Goal: Check status: Check status

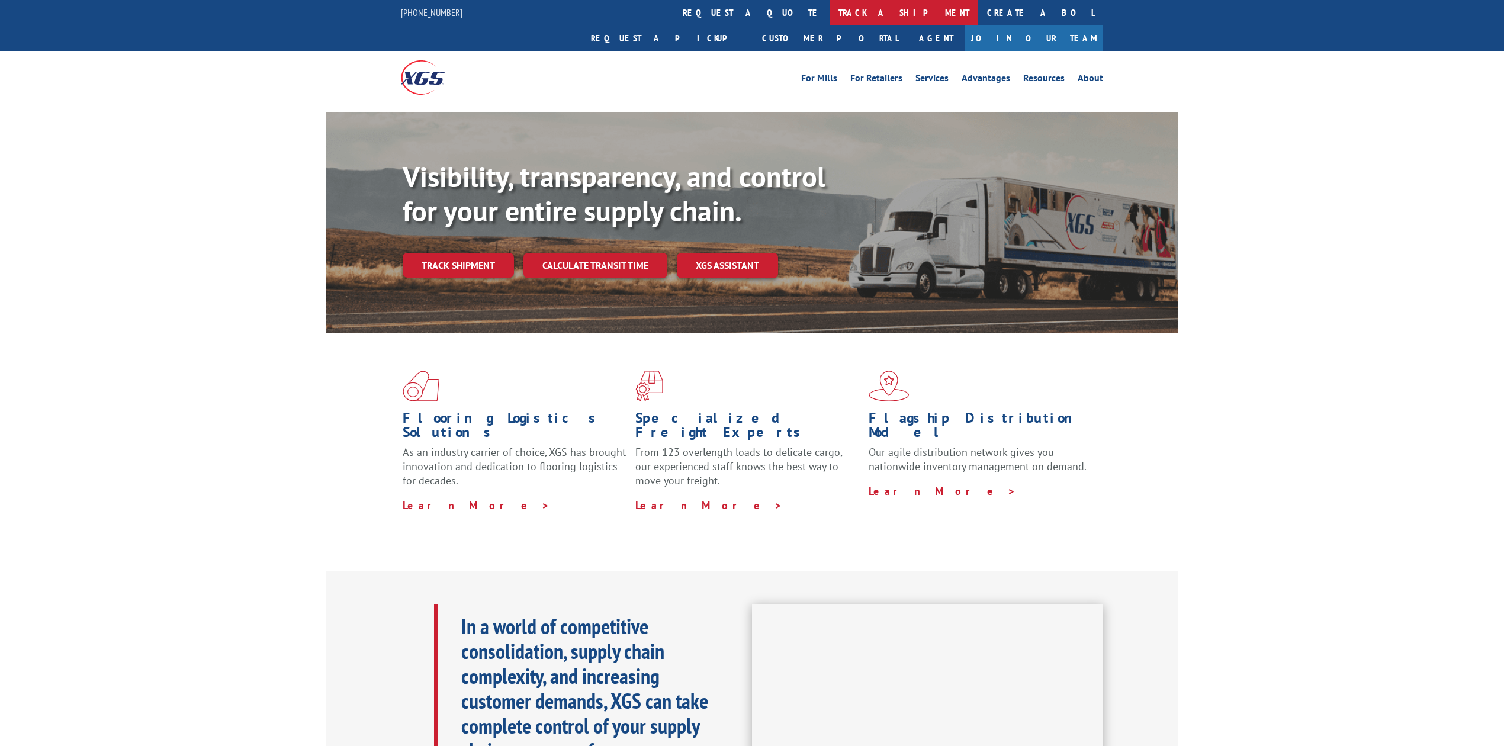
click at [830, 11] on link "track a shipment" at bounding box center [904, 12] width 149 height 25
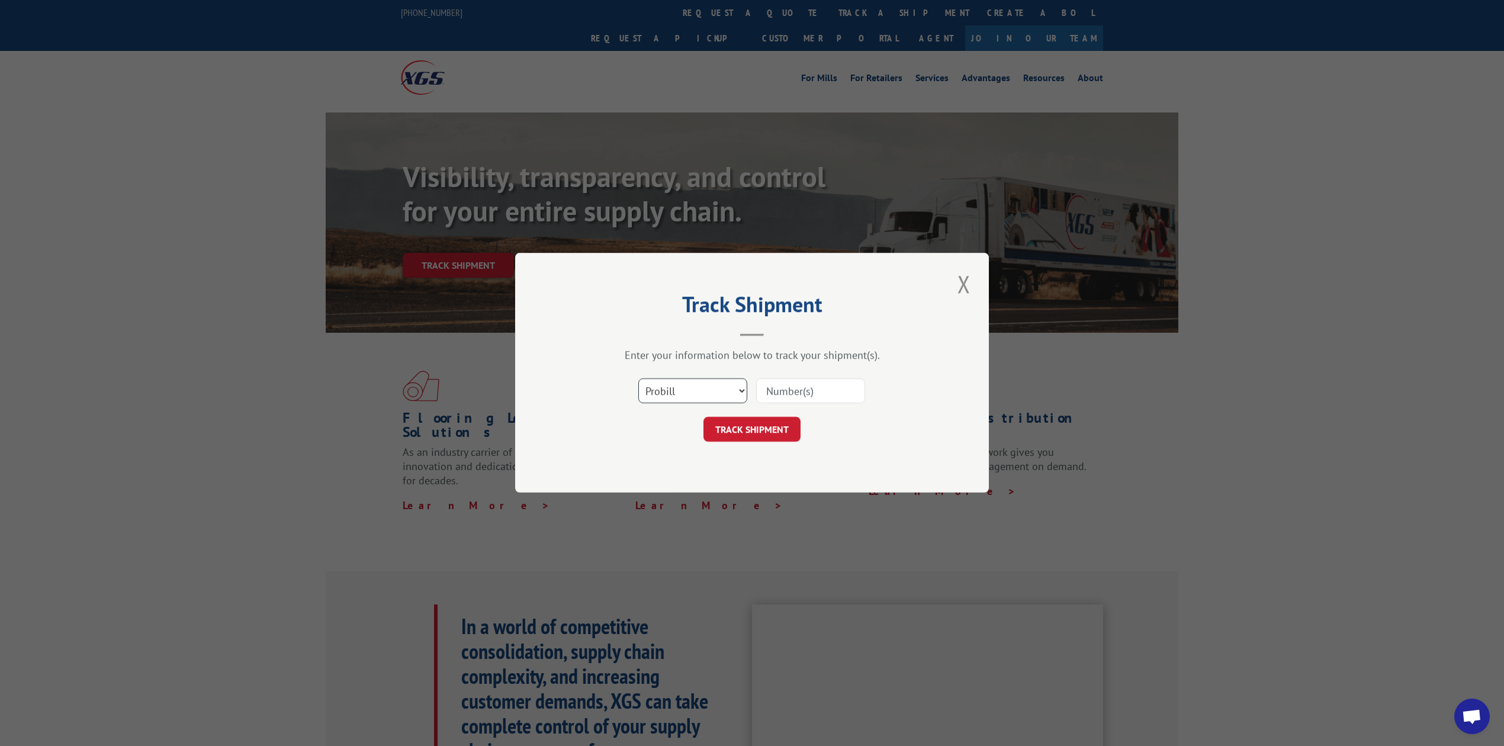
click at [680, 387] on select "Select category... Probill BOL PO" at bounding box center [692, 391] width 109 height 25
select select "bol"
click at [638, 379] on select "Select category... Probill BOL PO" at bounding box center [692, 391] width 109 height 25
click at [794, 393] on input at bounding box center [810, 391] width 109 height 25
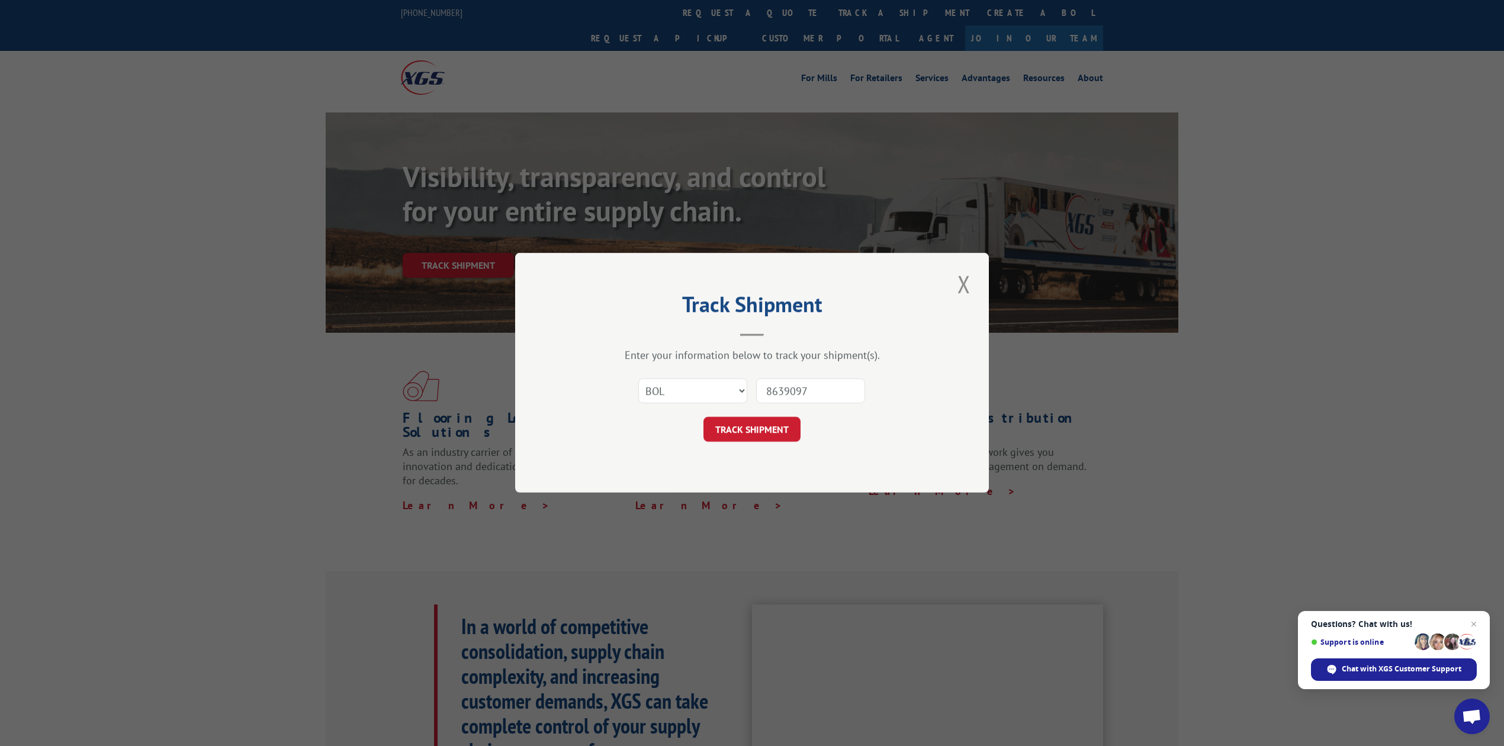
type input "8639097"
click at [773, 415] on form "Select category... Probill BOL PO 8639097 TRACK SHIPMENT" at bounding box center [751, 407] width 355 height 70
click at [770, 422] on button "TRACK SHIPMENT" at bounding box center [751, 429] width 97 height 25
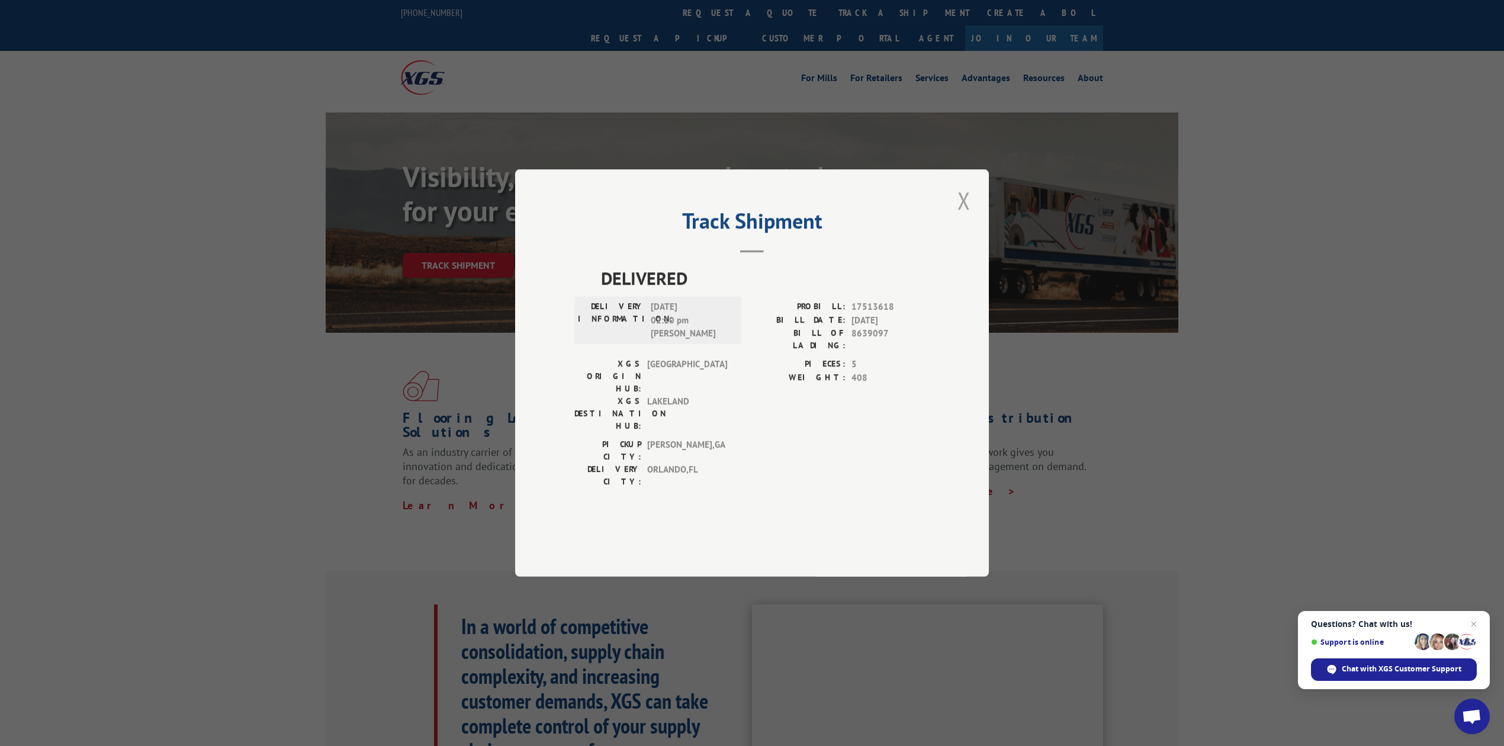
click at [967, 217] on button "Close modal" at bounding box center [964, 200] width 20 height 33
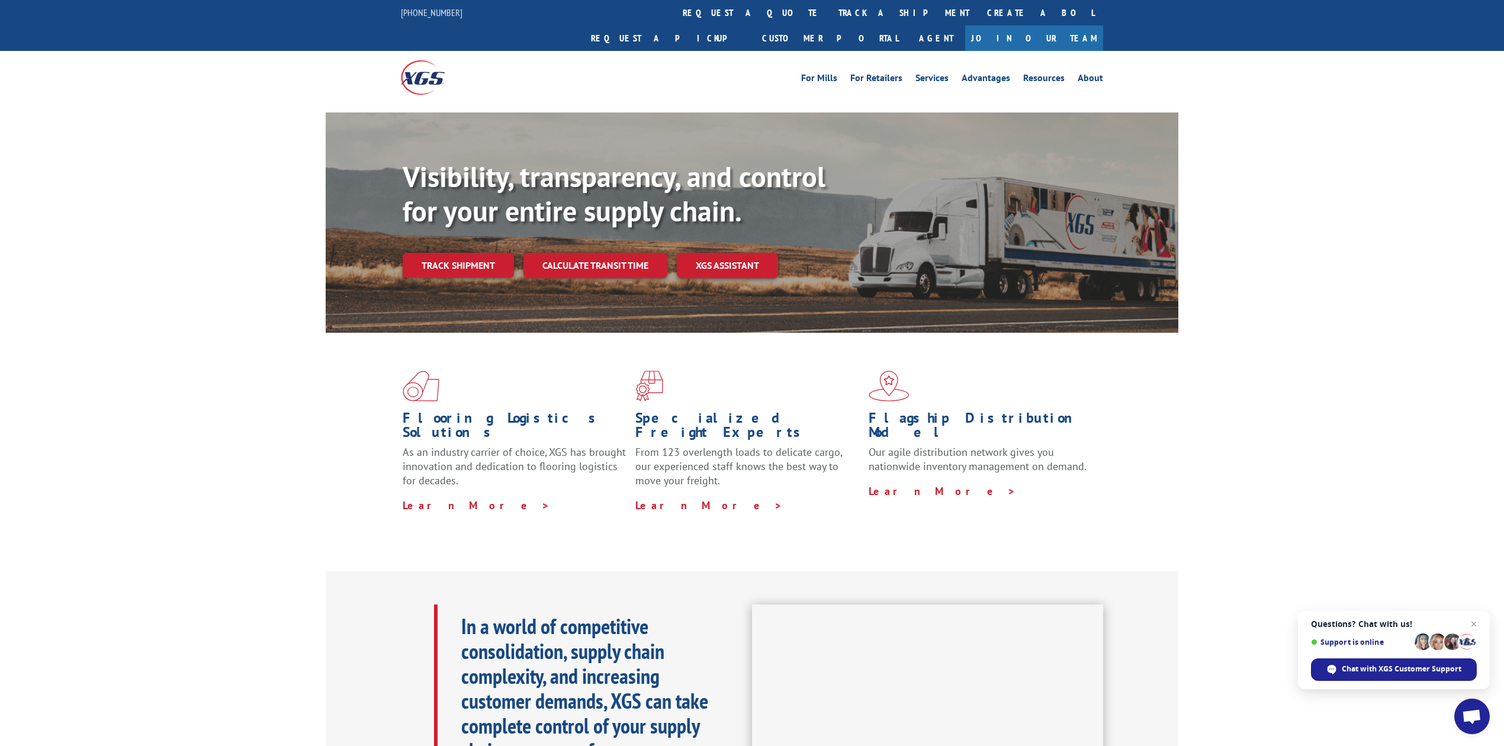
click at [725, 51] on div "For [PERSON_NAME] For Retailers Services Advantages Resources About For [PERSON…" at bounding box center [752, 77] width 702 height 53
drag, startPoint x: 731, startPoint y: 15, endPoint x: 732, endPoint y: 164, distance: 149.2
click at [830, 15] on link "track a shipment" at bounding box center [904, 12] width 149 height 25
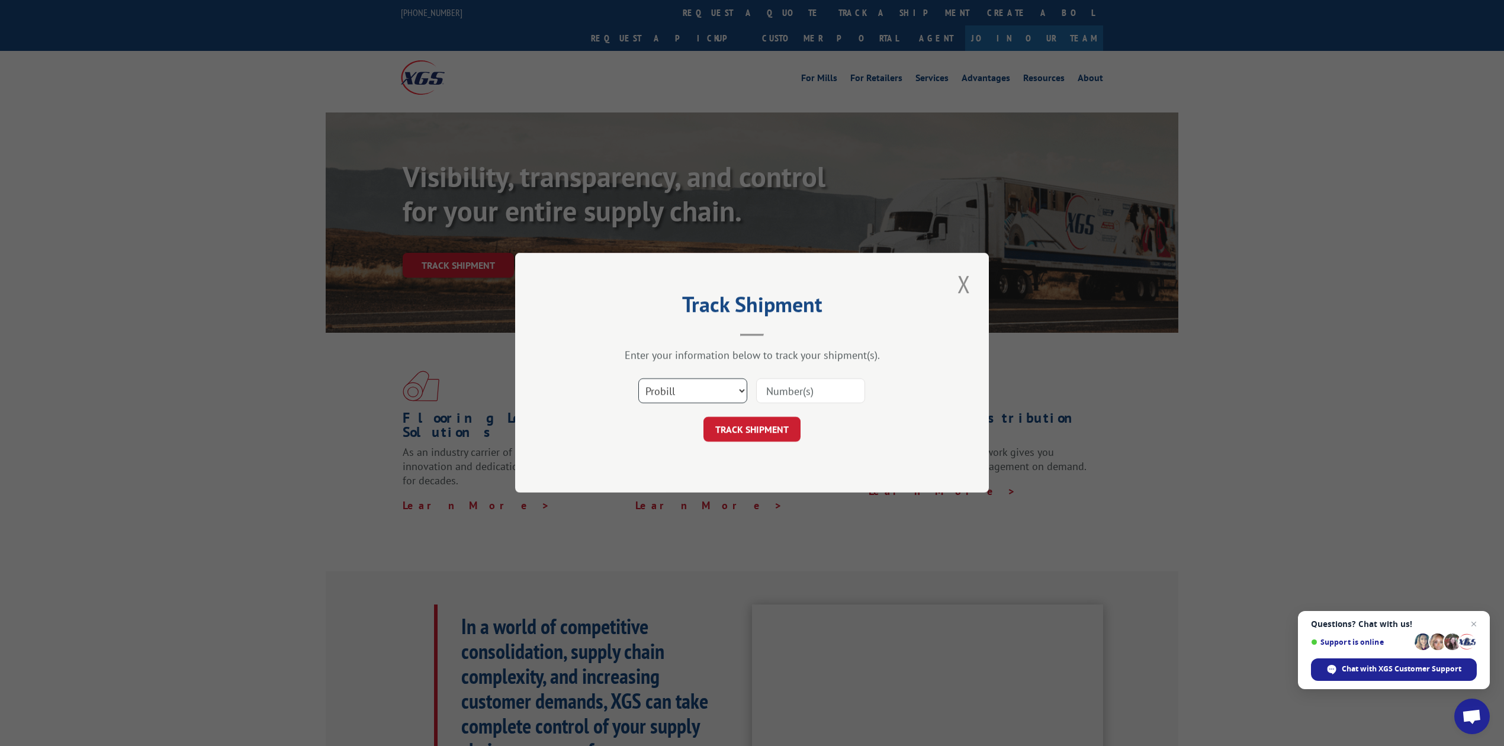
click at [709, 391] on select "Select category... Probill BOL PO" at bounding box center [692, 391] width 109 height 25
select select "bol"
click at [638, 379] on select "Select category... Probill BOL PO" at bounding box center [692, 391] width 109 height 25
click at [773, 398] on input at bounding box center [810, 391] width 109 height 25
type input "8639100"
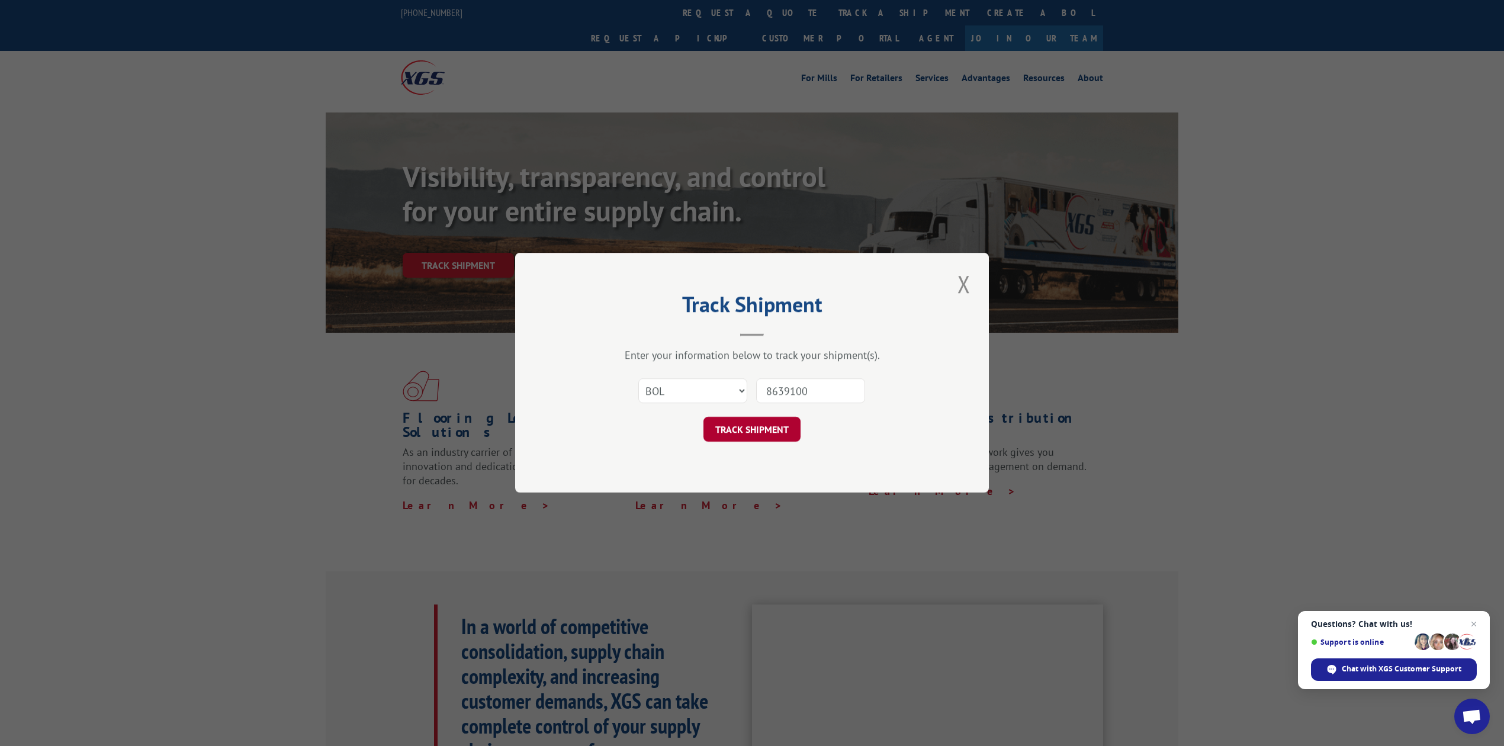
click at [749, 422] on button "TRACK SHIPMENT" at bounding box center [751, 429] width 97 height 25
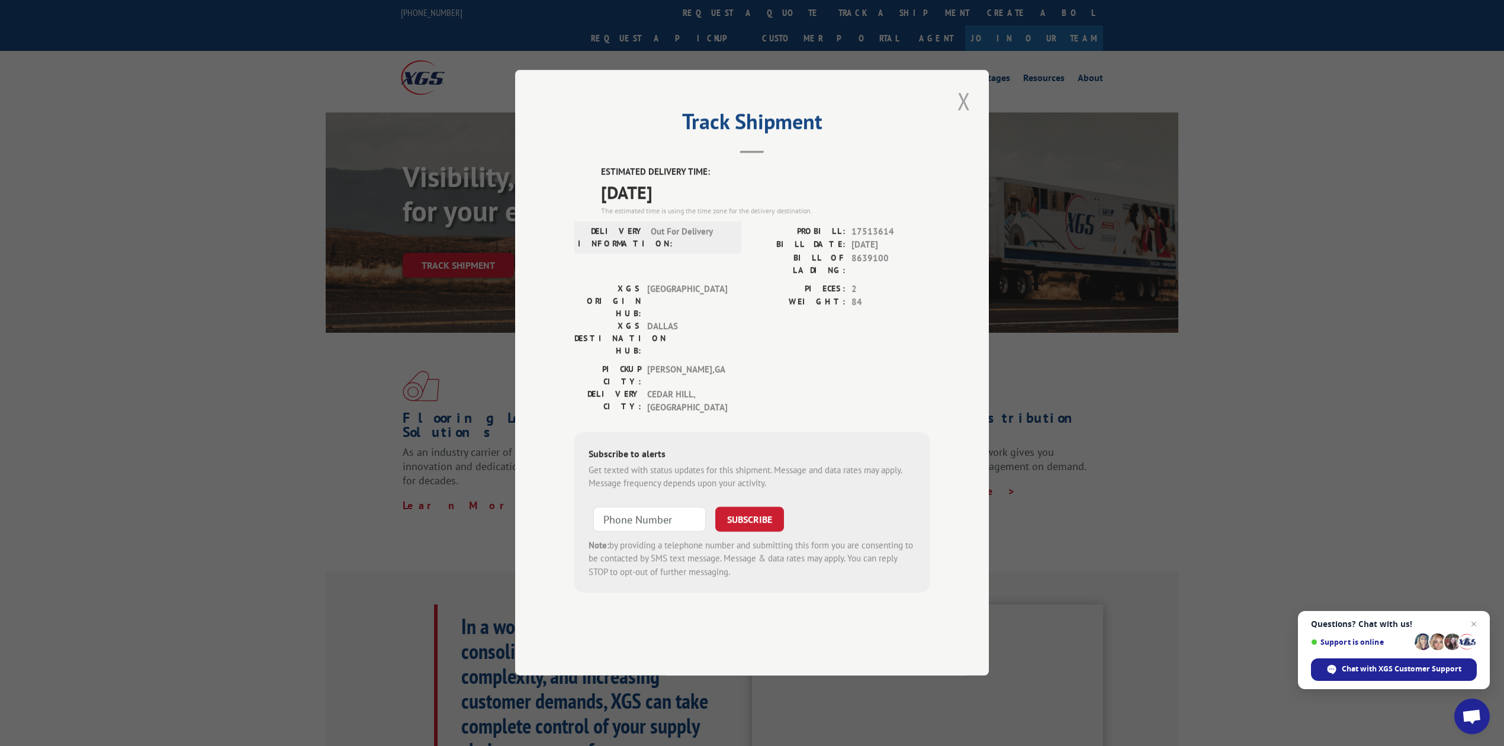
click at [971, 117] on button "Close modal" at bounding box center [964, 101] width 20 height 33
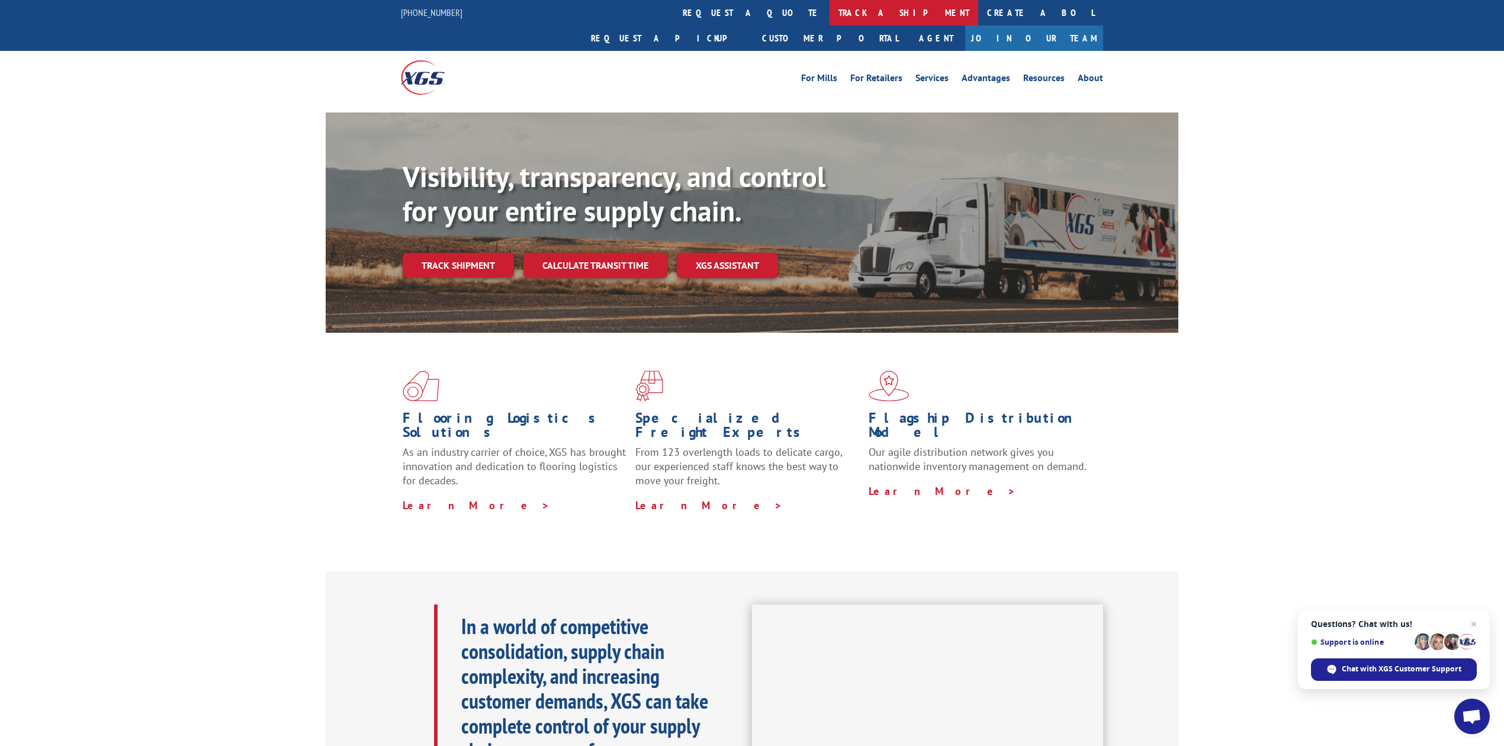
click at [830, 5] on link "track a shipment" at bounding box center [904, 12] width 149 height 25
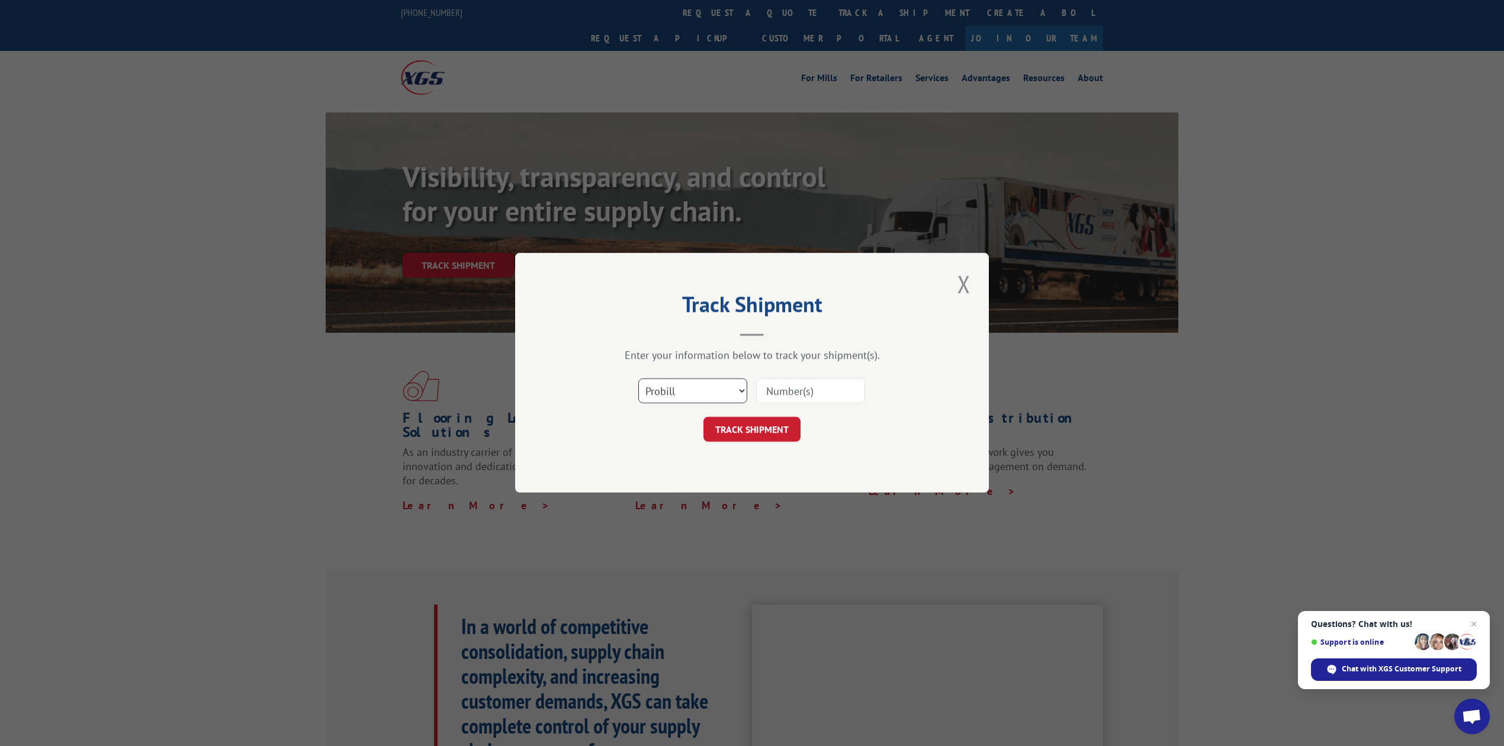
click at [665, 388] on select "Select category... Probill BOL PO" at bounding box center [692, 391] width 109 height 25
select select "bol"
click at [638, 379] on select "Select category... Probill BOL PO" at bounding box center [692, 391] width 109 height 25
click at [811, 399] on input at bounding box center [810, 391] width 109 height 25
type input "8639177"
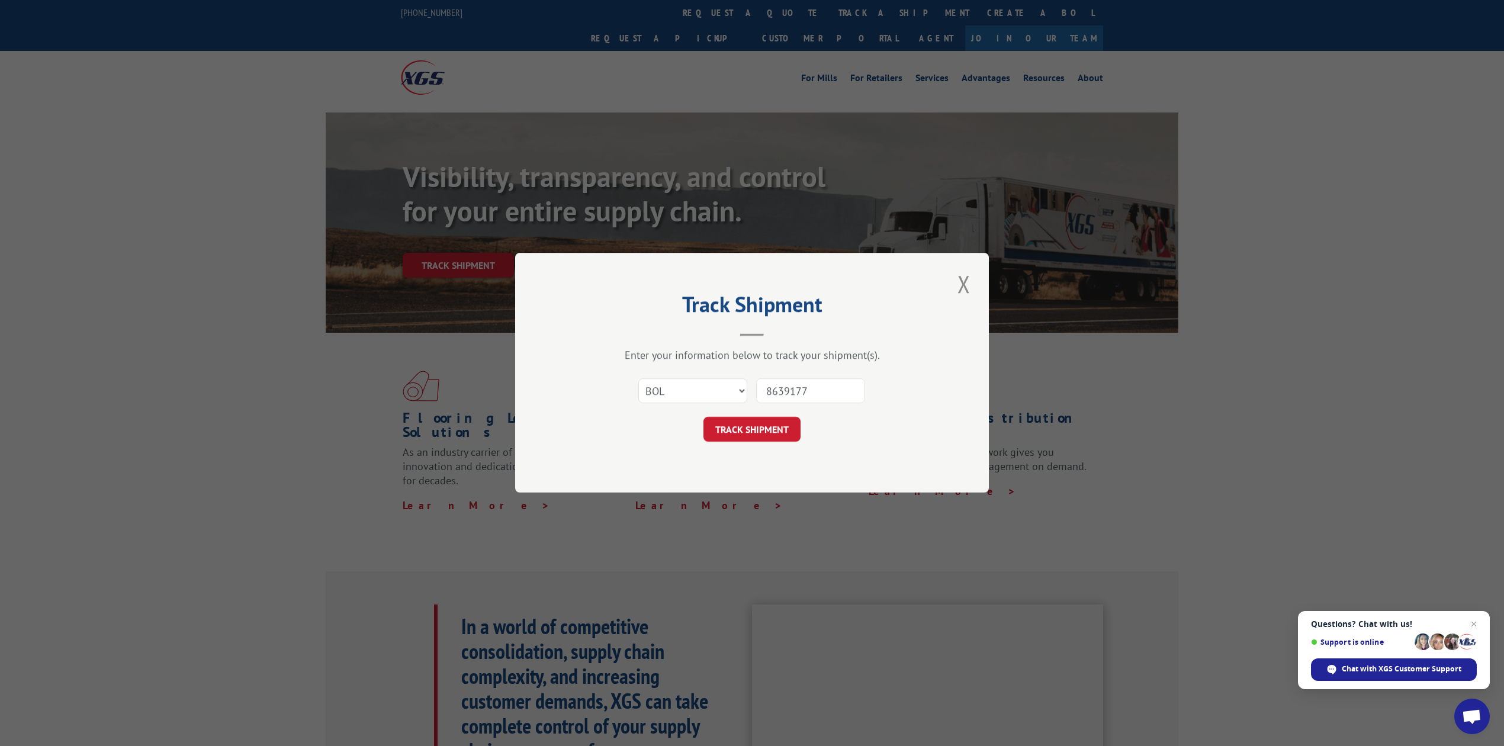
click at [774, 438] on button "TRACK SHIPMENT" at bounding box center [751, 429] width 97 height 25
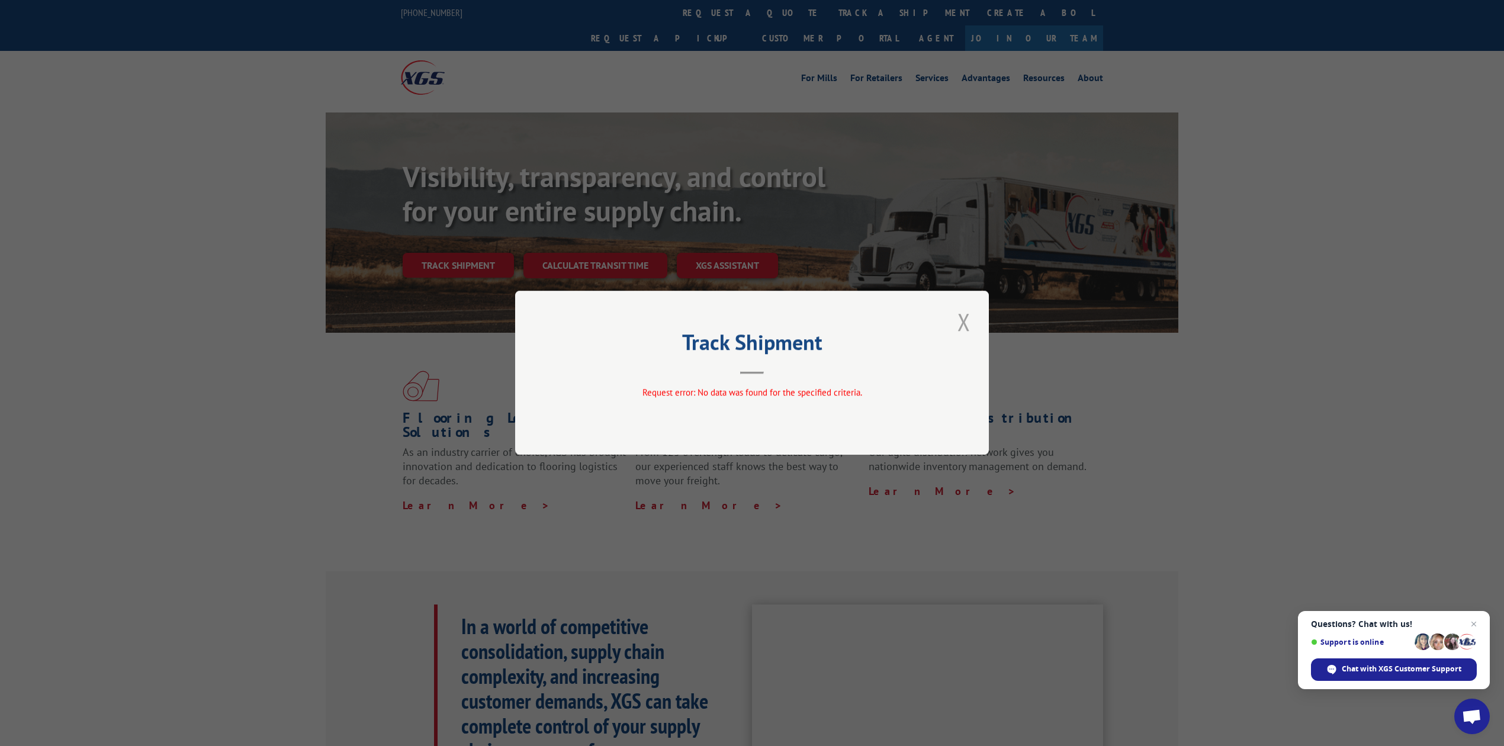
click at [964, 325] on button "Close modal" at bounding box center [964, 322] width 20 height 33
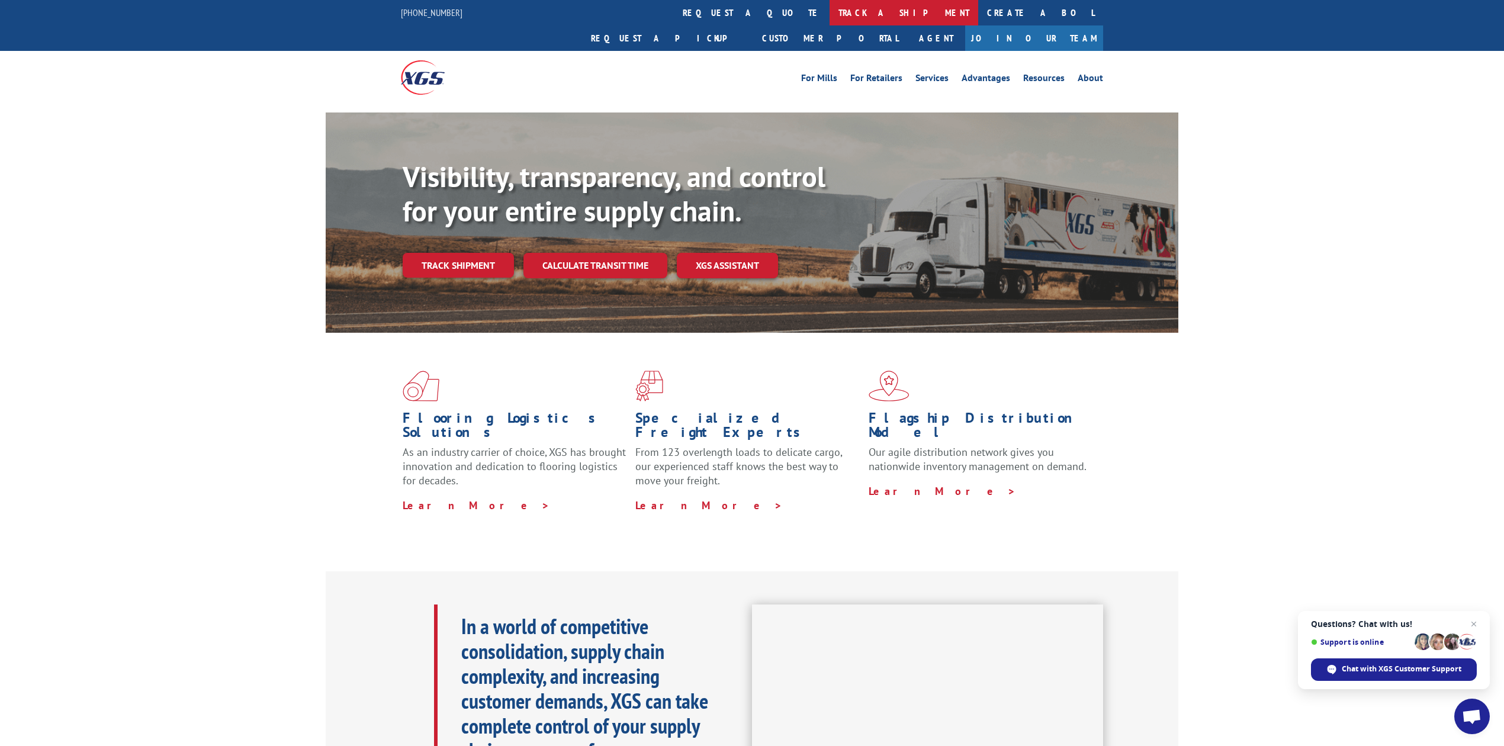
click at [830, 17] on link "track a shipment" at bounding box center [904, 12] width 149 height 25
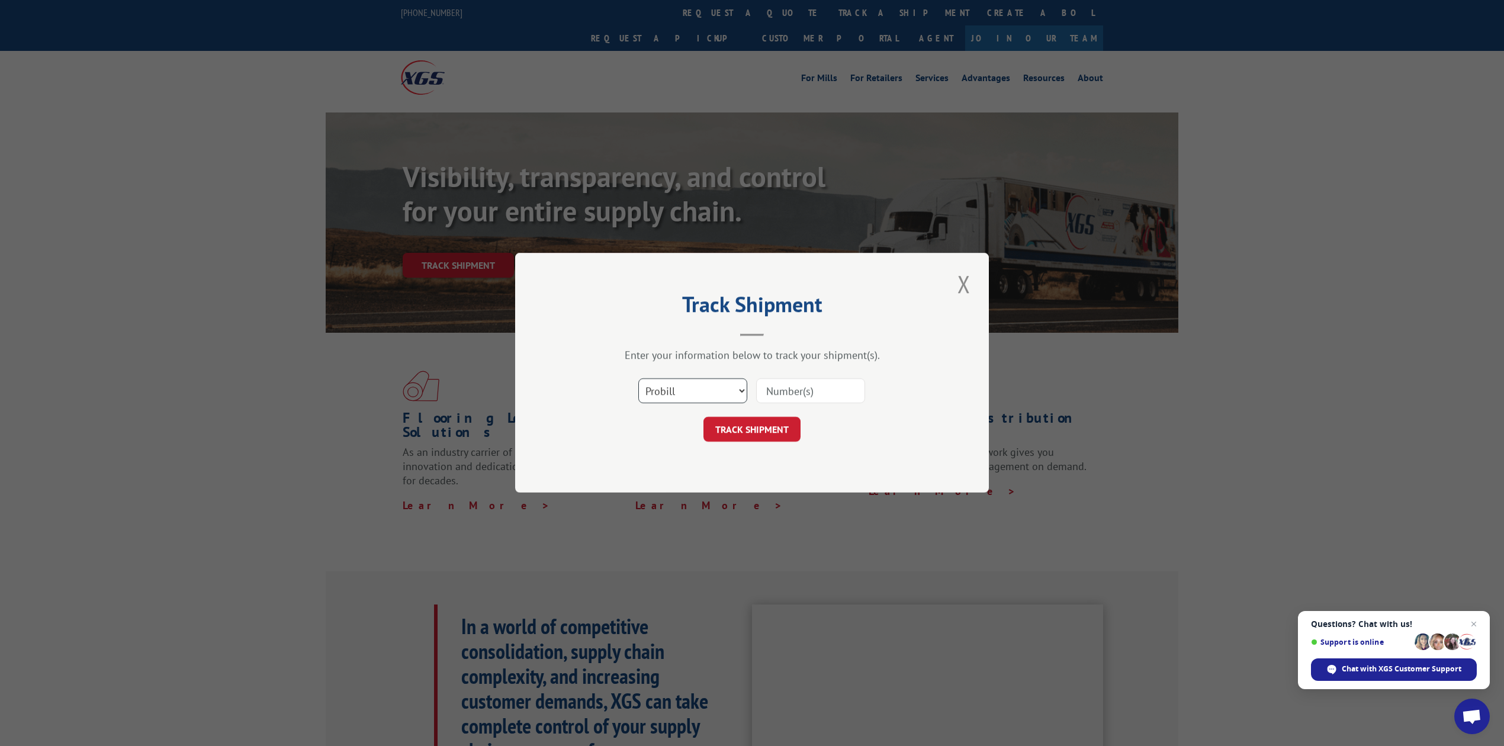
click at [702, 401] on select "Select category... Probill BOL PO" at bounding box center [692, 391] width 109 height 25
select select "bol"
click at [638, 379] on select "Select category... Probill BOL PO" at bounding box center [692, 391] width 109 height 25
click at [789, 379] on input at bounding box center [810, 391] width 109 height 25
type input "8639177"
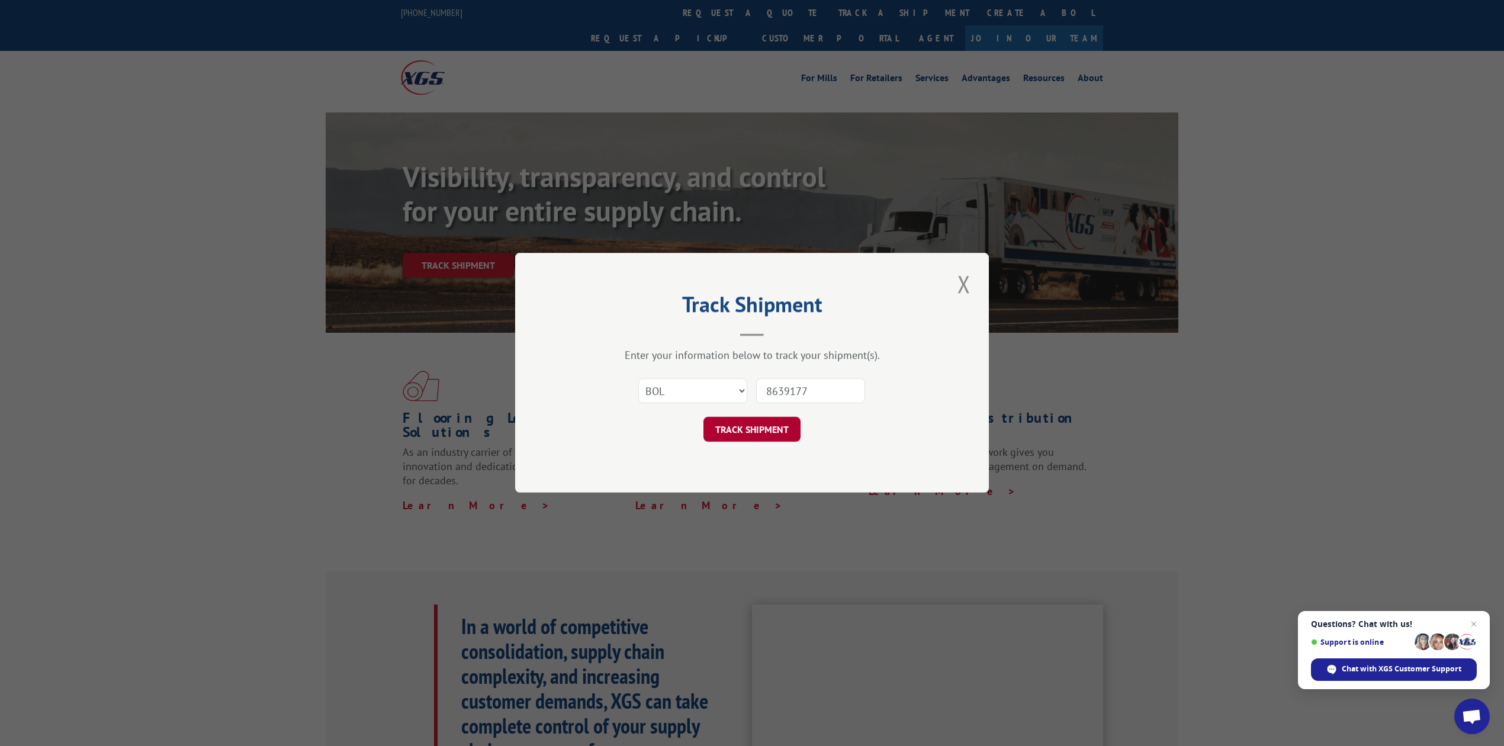
click at [744, 441] on button "TRACK SHIPMENT" at bounding box center [751, 429] width 97 height 25
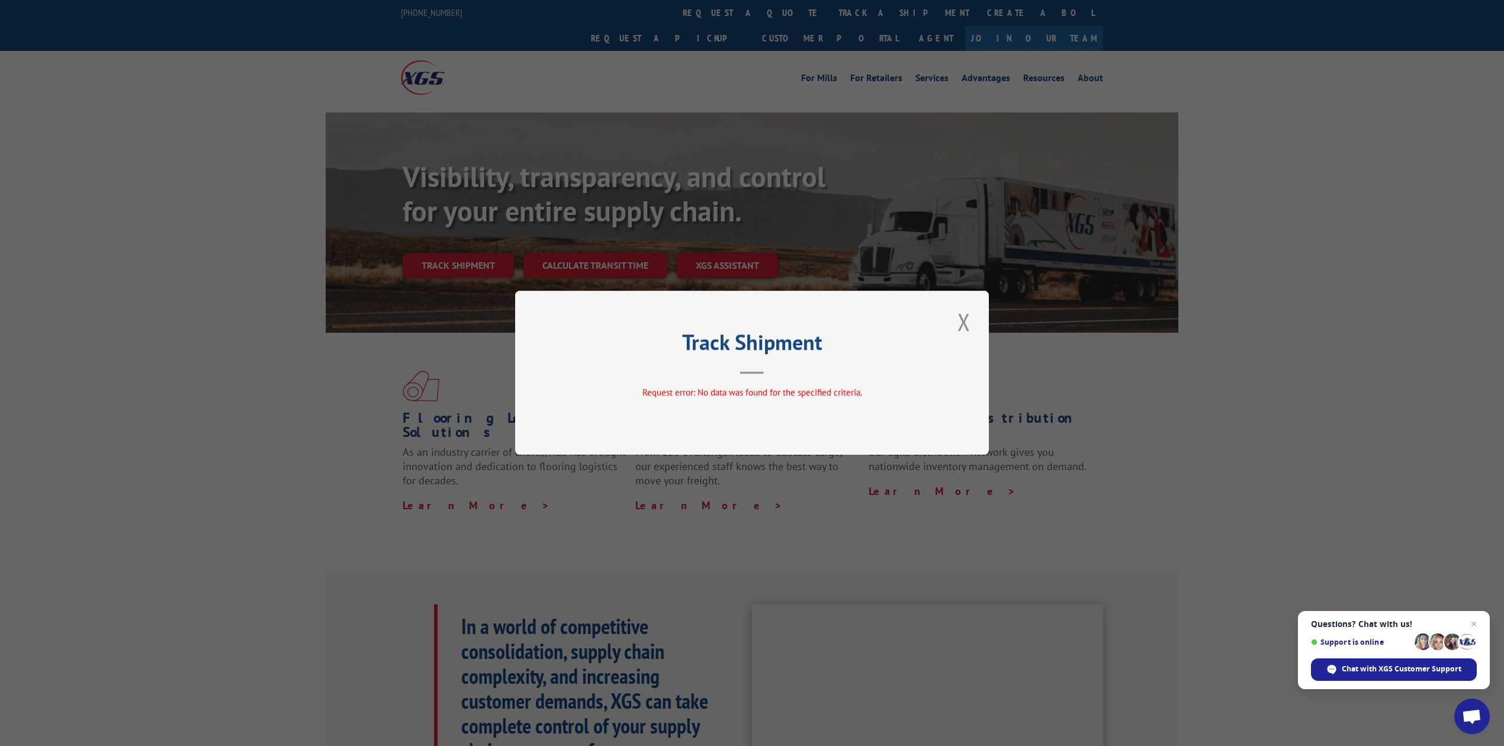
click at [960, 332] on button "Close modal" at bounding box center [964, 322] width 20 height 33
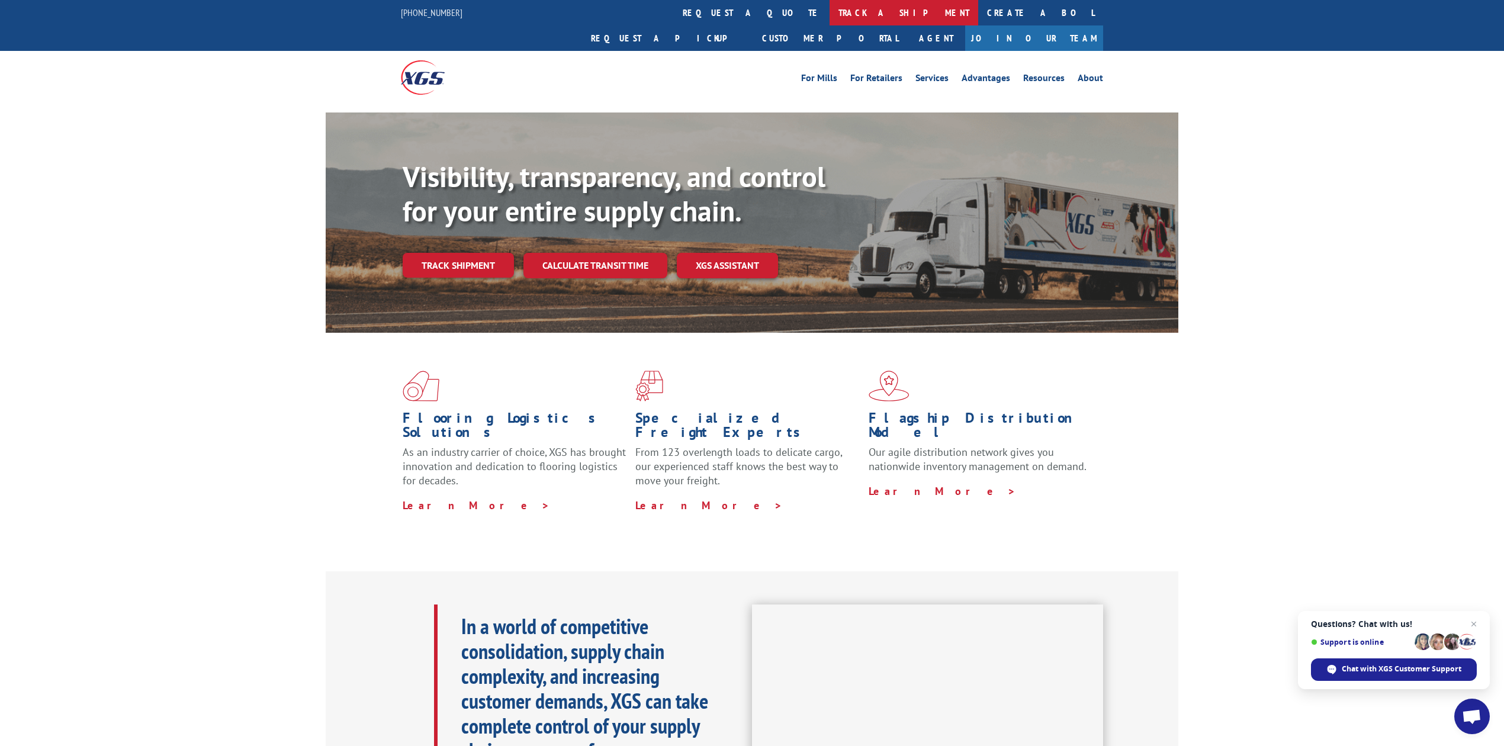
click at [830, 15] on link "track a shipment" at bounding box center [904, 12] width 149 height 25
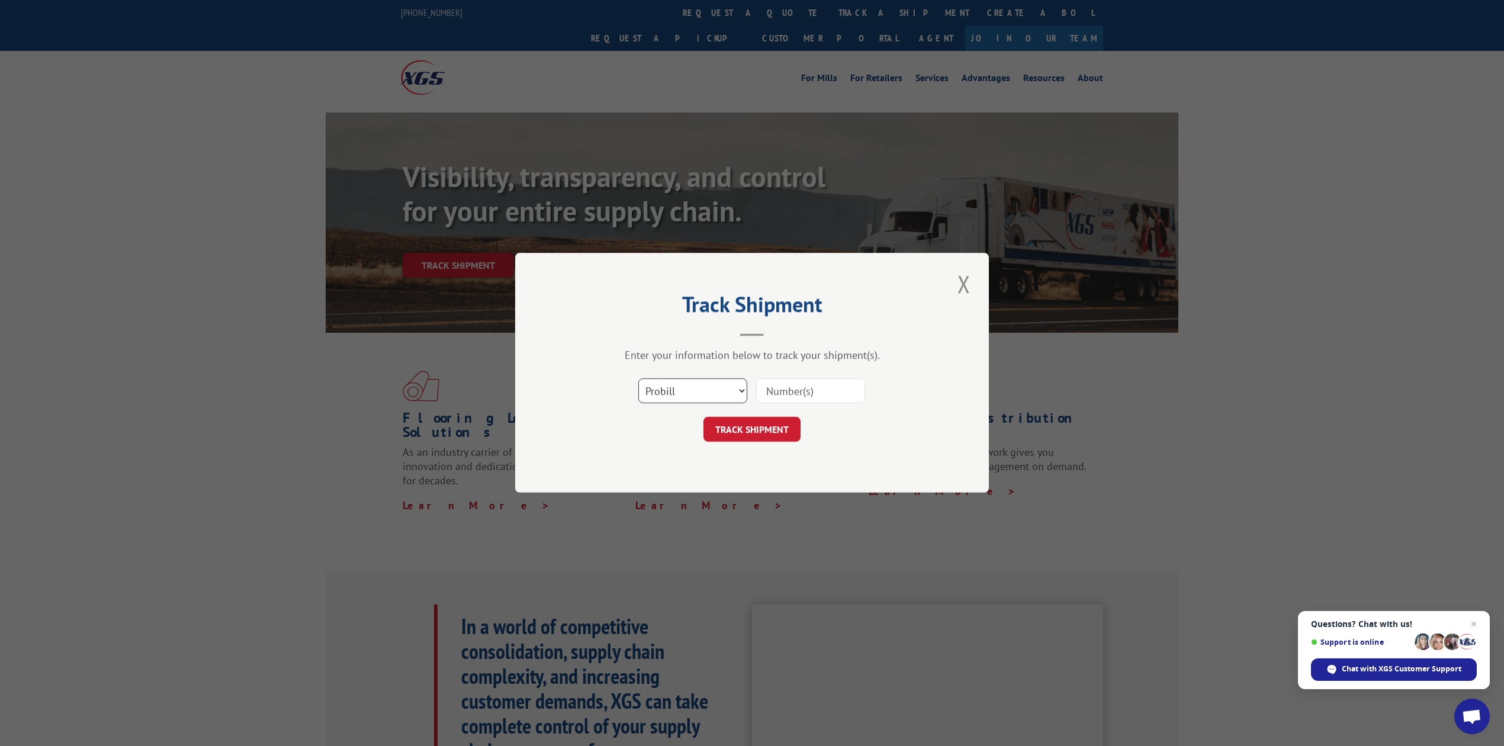
click at [695, 398] on select "Select category... Probill BOL PO" at bounding box center [692, 391] width 109 height 25
click at [638, 379] on select "Select category... Probill BOL PO" at bounding box center [692, 391] width 109 height 25
click at [697, 396] on select "Select category... Probill BOL PO" at bounding box center [692, 391] width 109 height 25
select select "po"
click at [638, 379] on select "Select category... Probill BOL PO" at bounding box center [692, 391] width 109 height 25
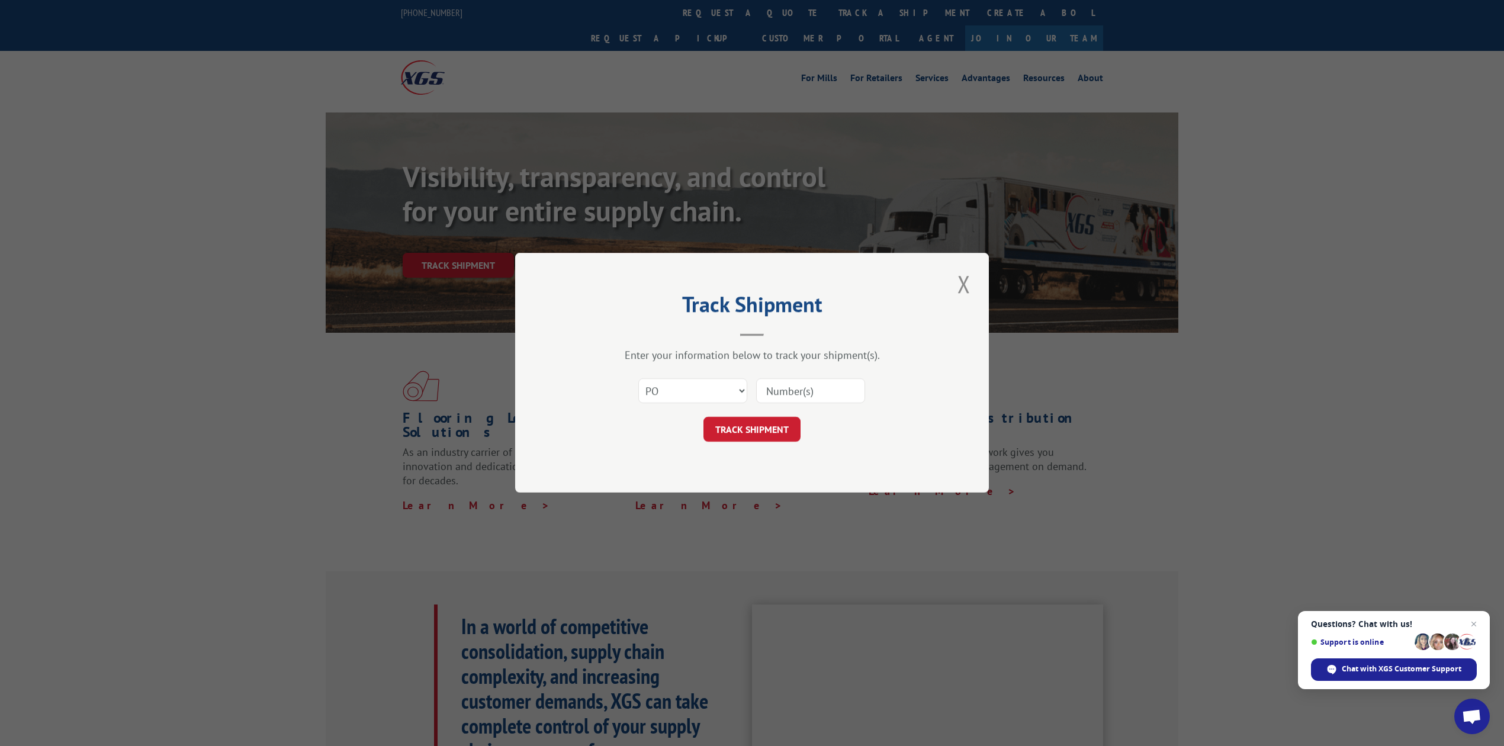
drag, startPoint x: 808, startPoint y: 397, endPoint x: 794, endPoint y: 384, distance: 18.4
click at [808, 396] on input at bounding box center [810, 391] width 109 height 25
type input "25-1364"
click at [770, 427] on button "TRACK SHIPMENT" at bounding box center [751, 429] width 97 height 25
